Goal: Information Seeking & Learning: Learn about a topic

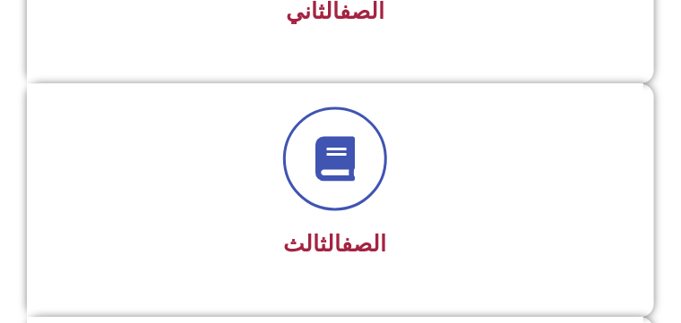
scroll to position [749, 0]
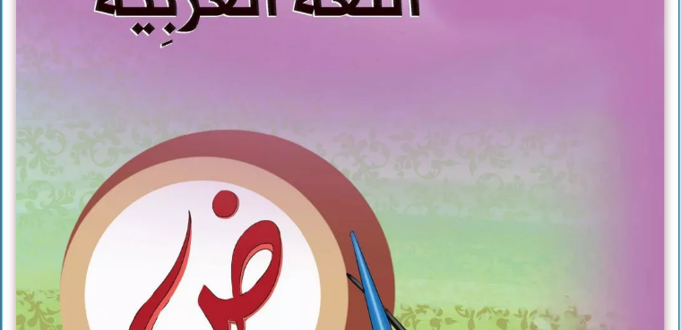
scroll to position [527, 0]
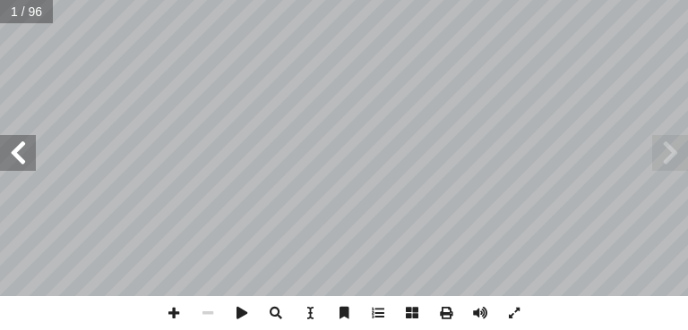
click at [16, 154] on span at bounding box center [18, 153] width 36 height 36
click at [676, 150] on span at bounding box center [670, 153] width 36 height 36
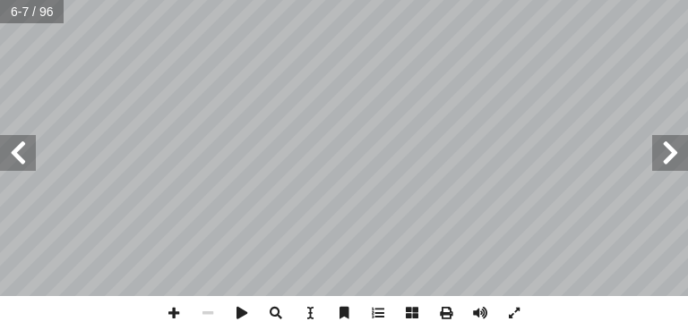
click at [16, 155] on span at bounding box center [18, 153] width 36 height 36
click at [23, 163] on span at bounding box center [18, 153] width 36 height 36
